Goal: Communication & Community: Participate in discussion

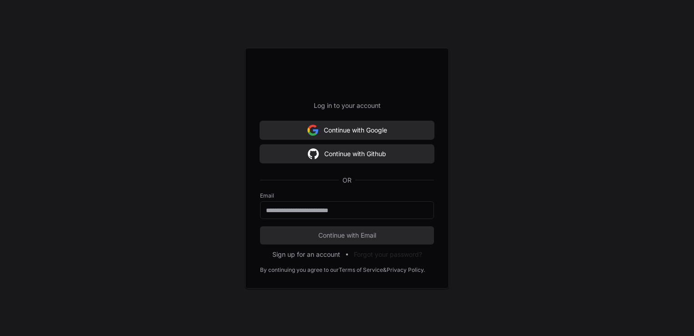
scroll to position [231, 0]
click at [293, 210] on input "email" at bounding box center [347, 210] width 162 height 9
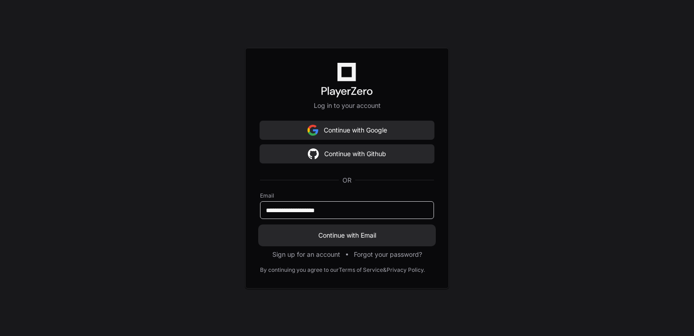
type input "**********"
click at [359, 234] on span "Continue with Email" at bounding box center [347, 235] width 174 height 9
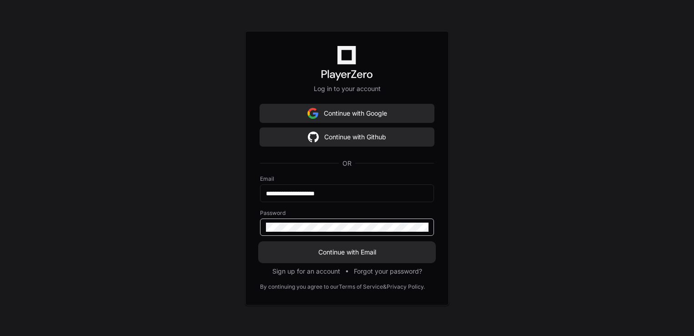
click at [260, 243] on button "Continue with Email" at bounding box center [347, 252] width 174 height 18
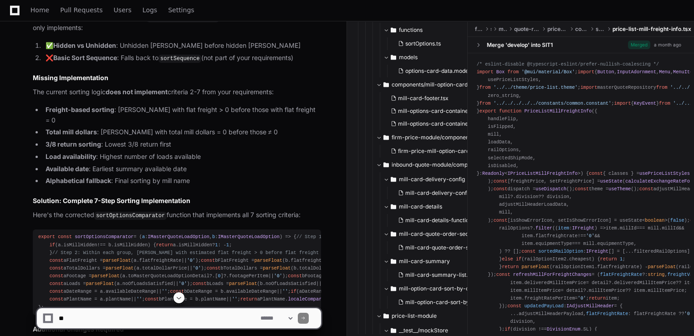
scroll to position [852, 0]
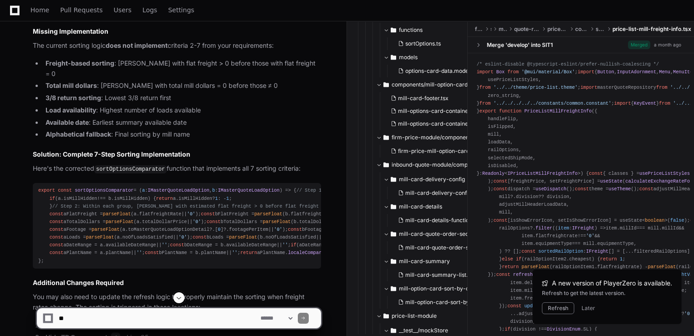
click at [223, 318] on textarea at bounding box center [158, 319] width 202 height 20
type textarea "**********"
click at [178, 296] on span at bounding box center [178, 297] width 7 height 7
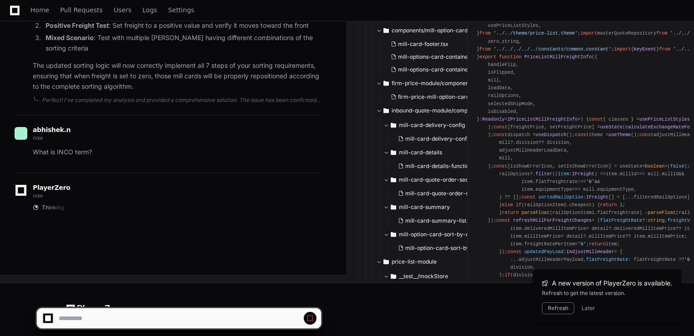
scroll to position [1587, 0]
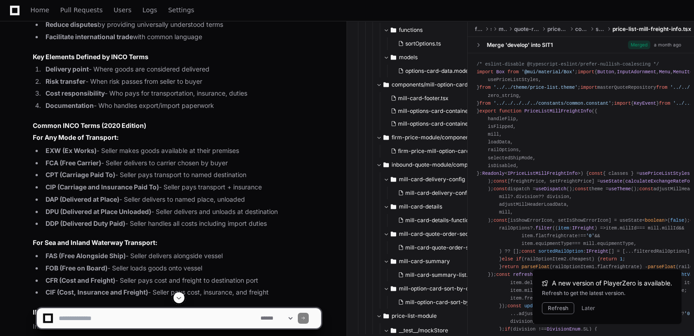
click at [181, 298] on span at bounding box center [178, 297] width 7 height 7
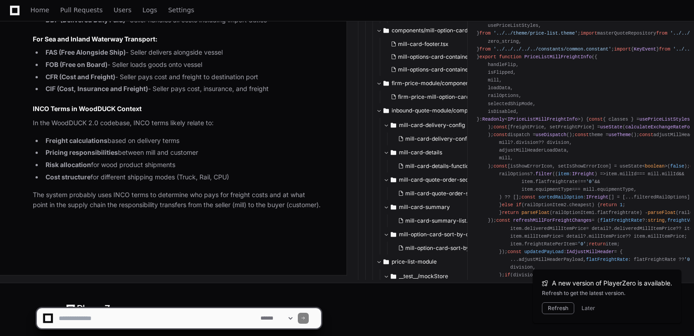
scroll to position [2137, 0]
click at [589, 306] on button "Later" at bounding box center [589, 308] width 14 height 7
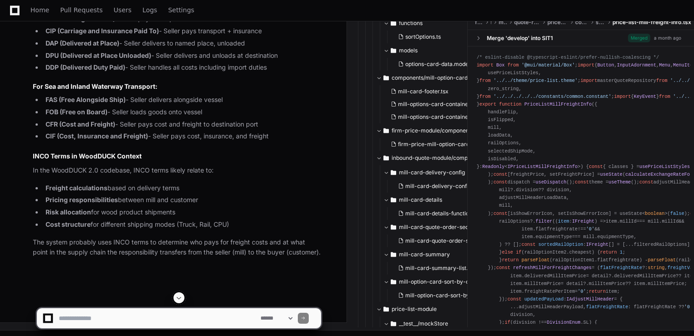
scroll to position [1791, 0]
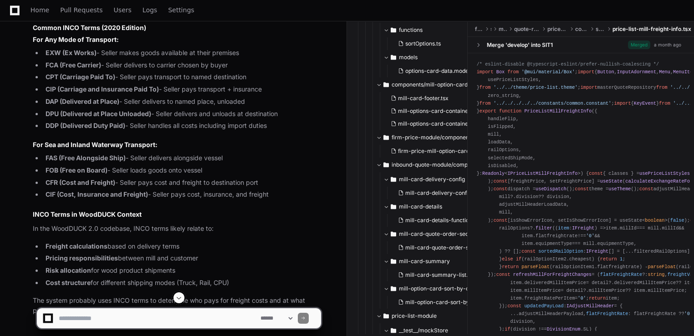
scroll to position [1682, 0]
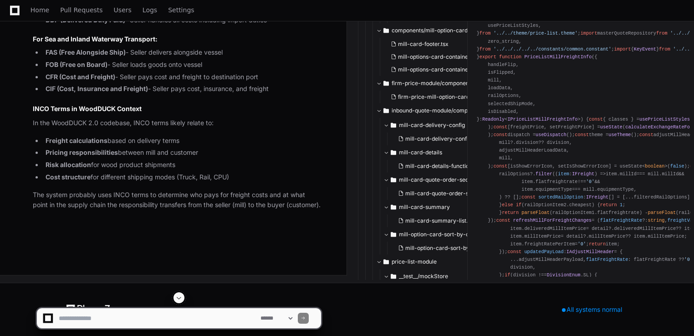
click at [81, 325] on textarea at bounding box center [158, 319] width 202 height 20
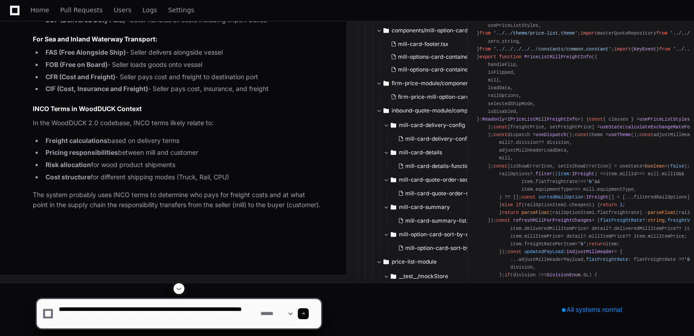
type textarea "**********"
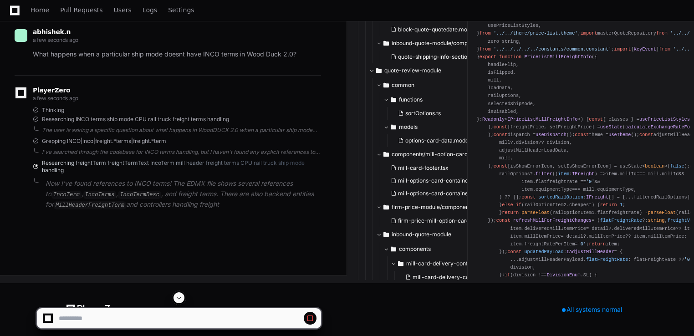
click at [182, 297] on span at bounding box center [178, 297] width 7 height 7
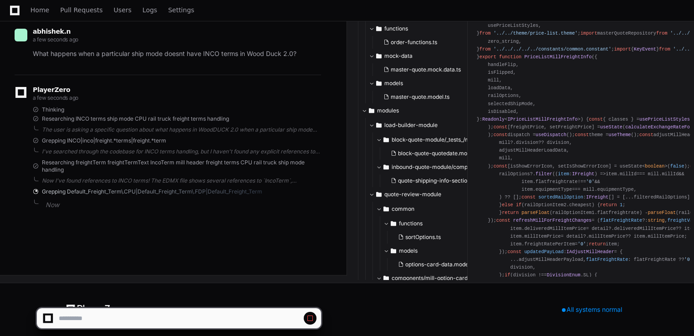
scroll to position [2345, 0]
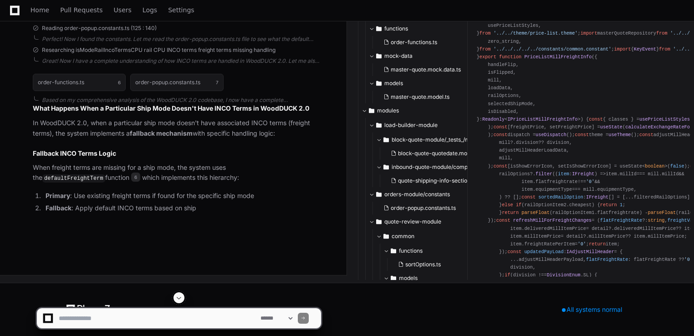
click at [181, 296] on span at bounding box center [178, 297] width 7 height 7
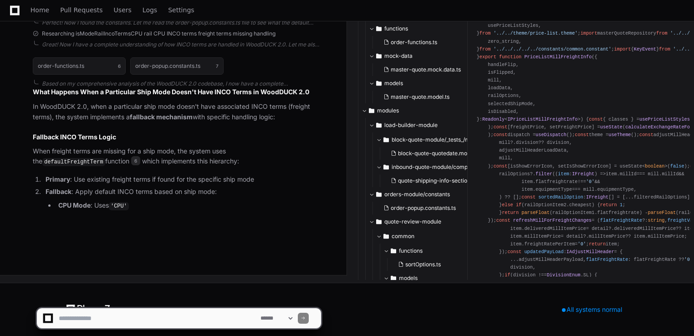
scroll to position [2532, 0]
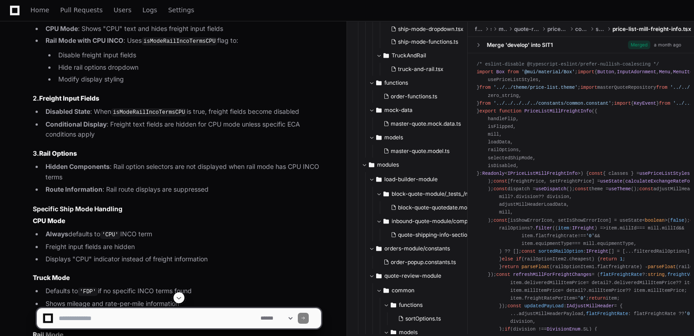
click at [184, 297] on button at bounding box center [179, 298] width 11 height 11
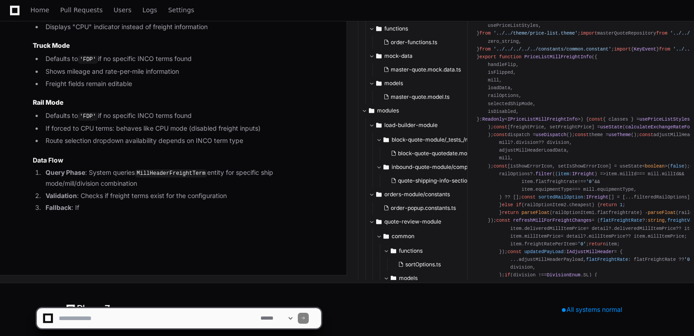
scroll to position [3143, 0]
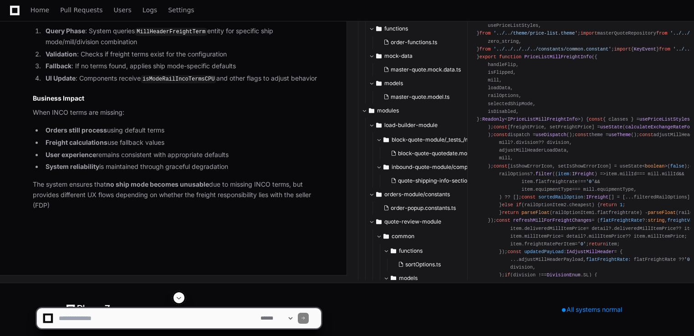
click at [184, 295] on button at bounding box center [179, 298] width 11 height 11
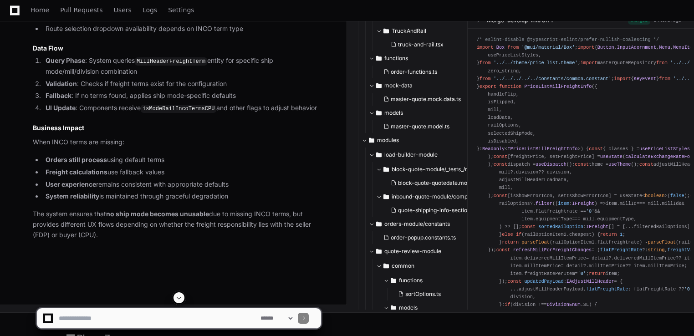
scroll to position [3077, 0]
